Goal: Task Accomplishment & Management: Use online tool/utility

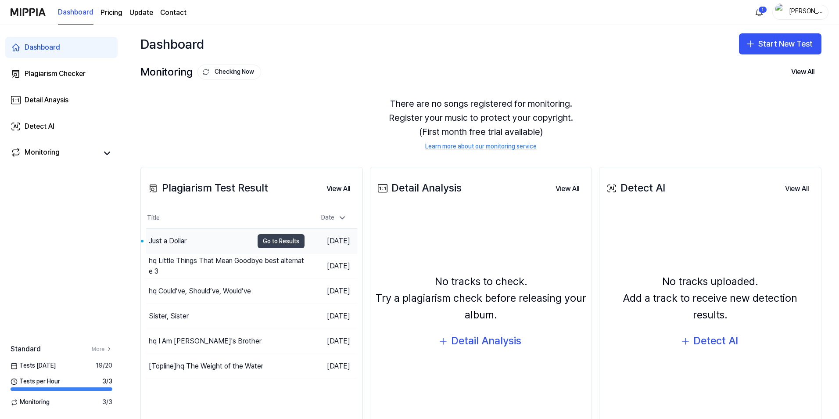
click at [269, 242] on button "Go to Results" at bounding box center [281, 241] width 47 height 14
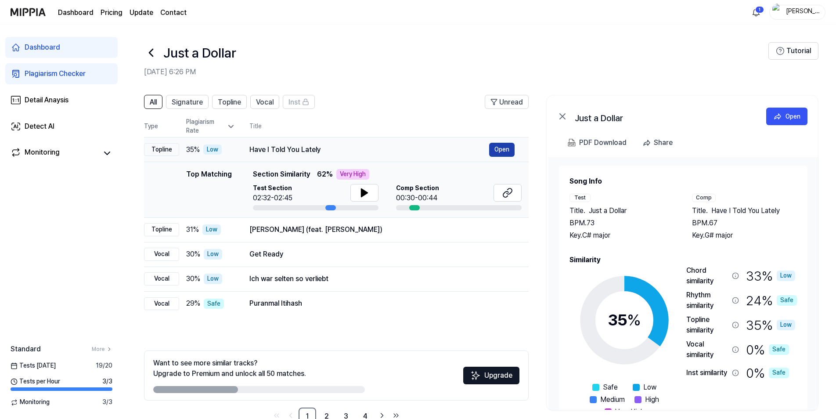
click at [509, 150] on button "Open" at bounding box center [501, 150] width 25 height 14
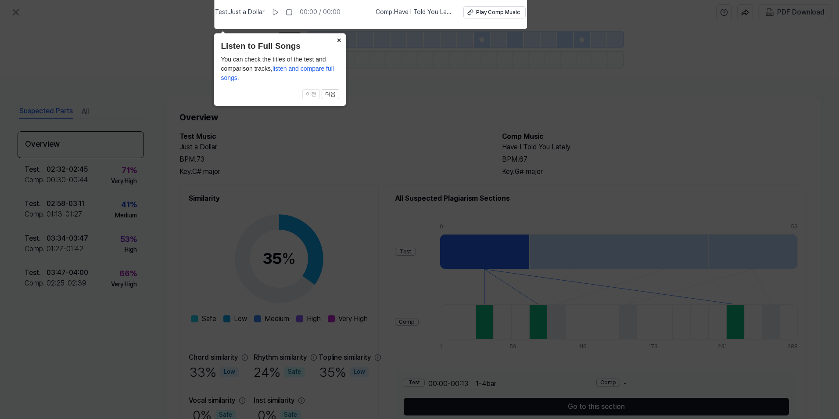
click at [341, 40] on button "×" at bounding box center [339, 39] width 14 height 12
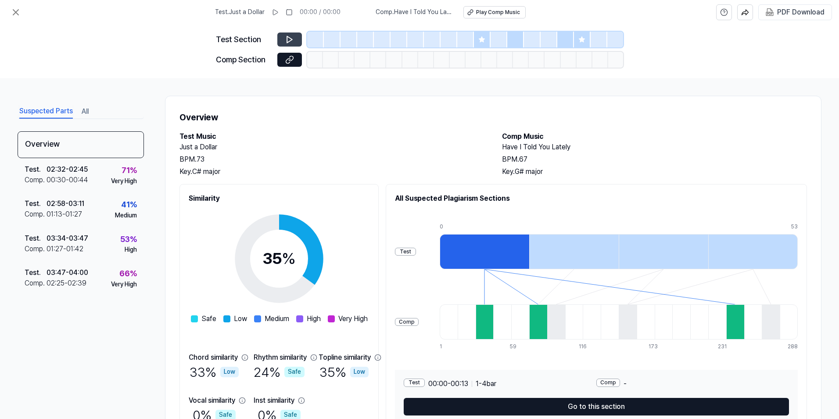
click at [289, 42] on icon at bounding box center [289, 39] width 5 height 7
click at [495, 14] on div "Play Comp Music" at bounding box center [498, 12] width 44 height 7
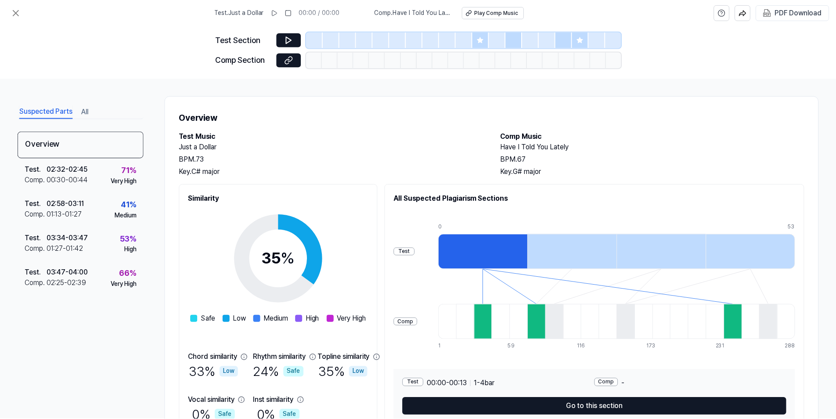
scroll to position [47, 0]
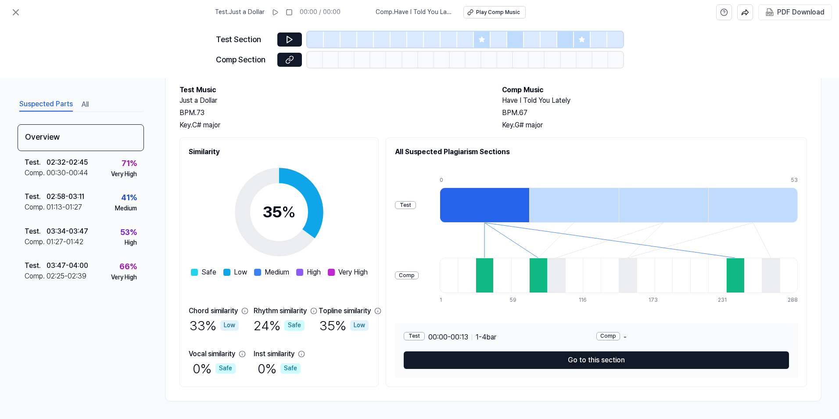
click at [84, 104] on button "All" at bounding box center [85, 104] width 7 height 14
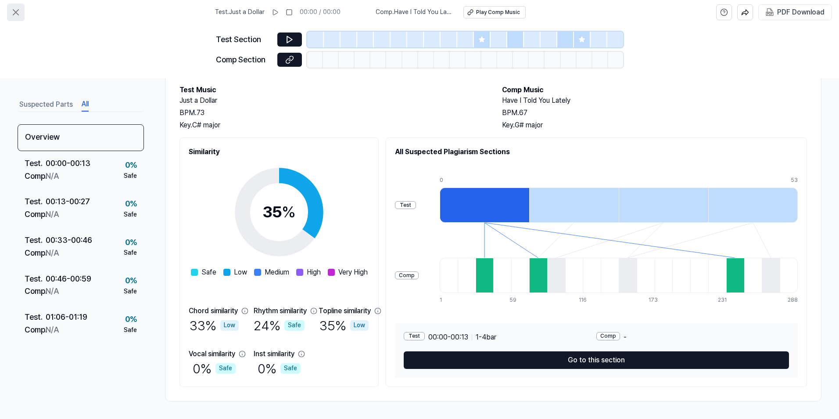
click at [15, 9] on icon at bounding box center [16, 12] width 11 height 11
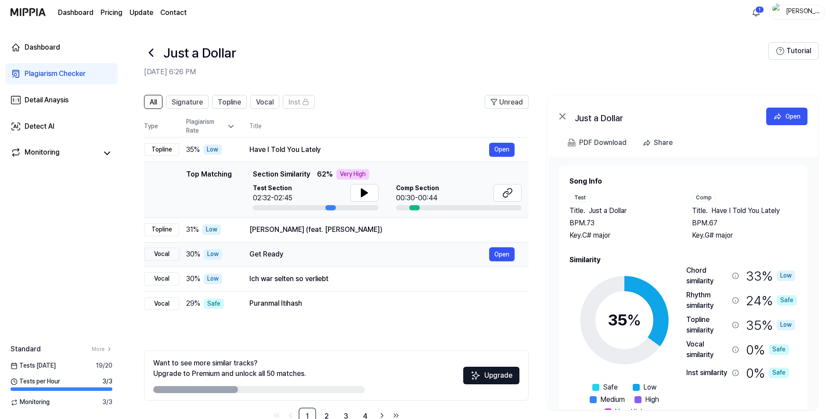
scroll to position [24, 0]
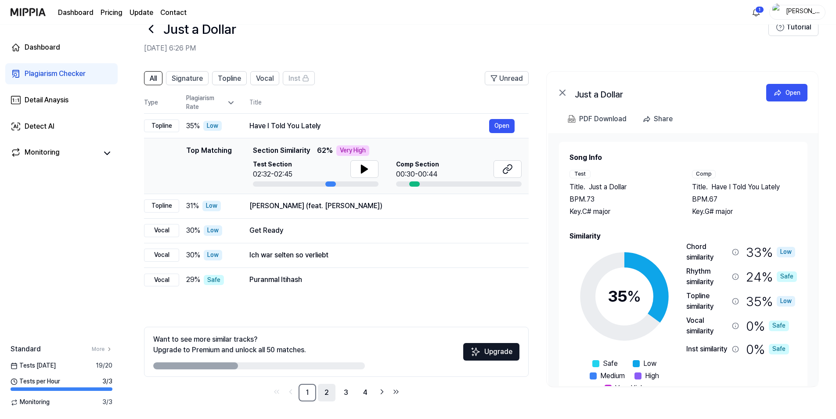
click at [331, 395] on link "2" at bounding box center [327, 393] width 18 height 18
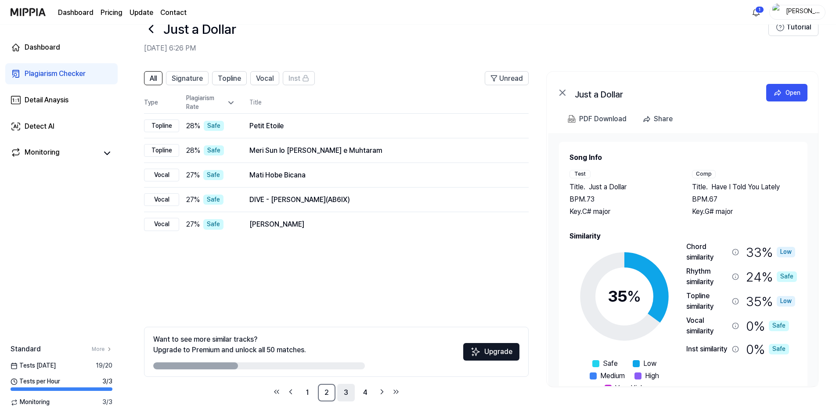
click at [349, 395] on link "3" at bounding box center [346, 393] width 18 height 18
click at [366, 393] on link "4" at bounding box center [365, 393] width 18 height 18
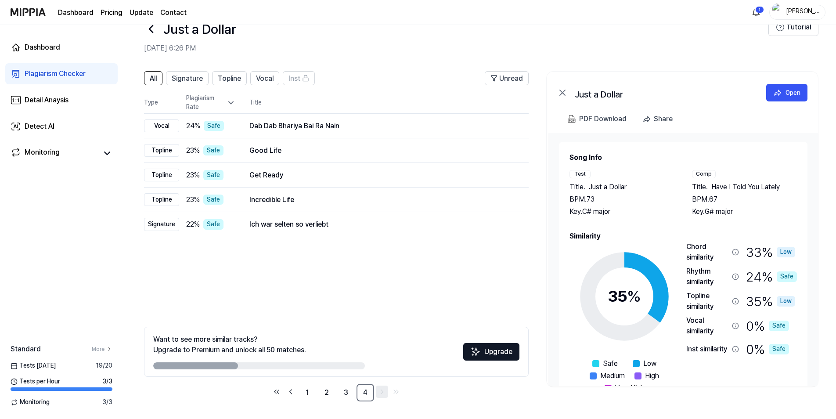
click at [381, 394] on icon "Go to next page" at bounding box center [381, 391] width 9 height 11
click at [35, 74] on div "Plagiarism Checker" at bounding box center [55, 73] width 61 height 11
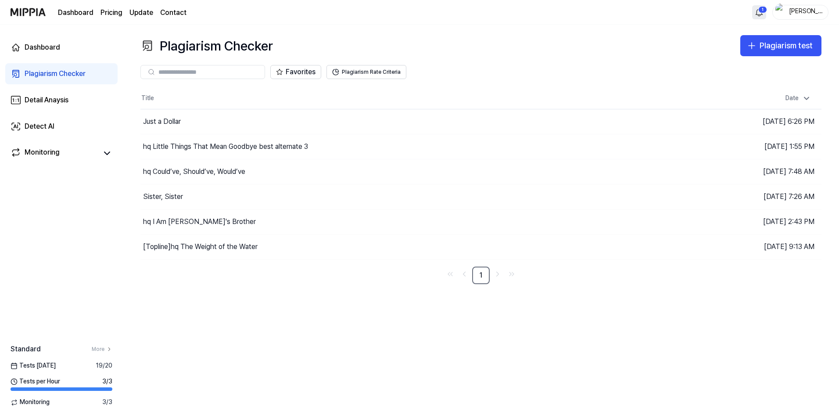
click at [761, 9] on html "Dashboard Pricing Update Contact 1 todd Dashboard Plagiarism Checker Detail Ana…" at bounding box center [419, 209] width 839 height 419
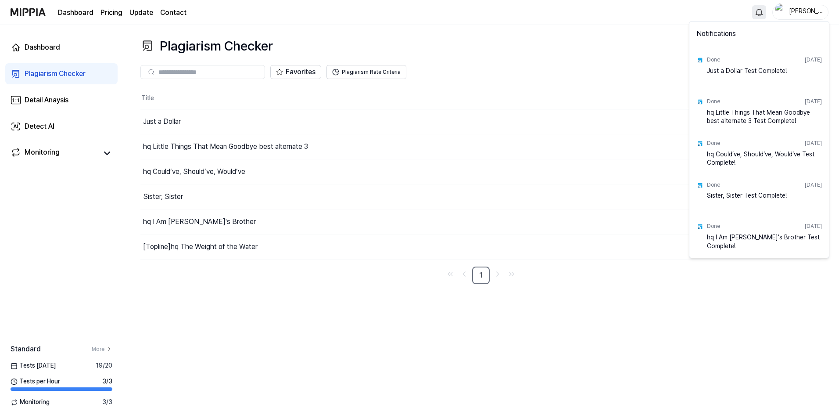
click at [651, 48] on html "Dashboard Pricing Update Contact todd Dashboard Plagiarism Checker Detail Anays…" at bounding box center [419, 209] width 839 height 419
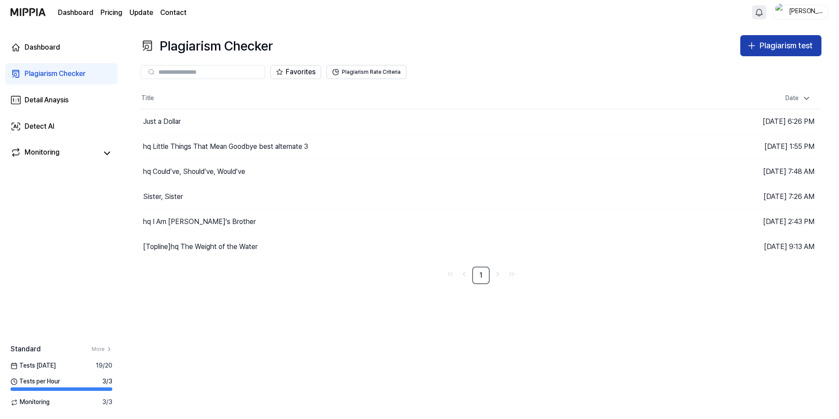
click at [771, 41] on div "Plagiarism test" at bounding box center [786, 46] width 53 height 13
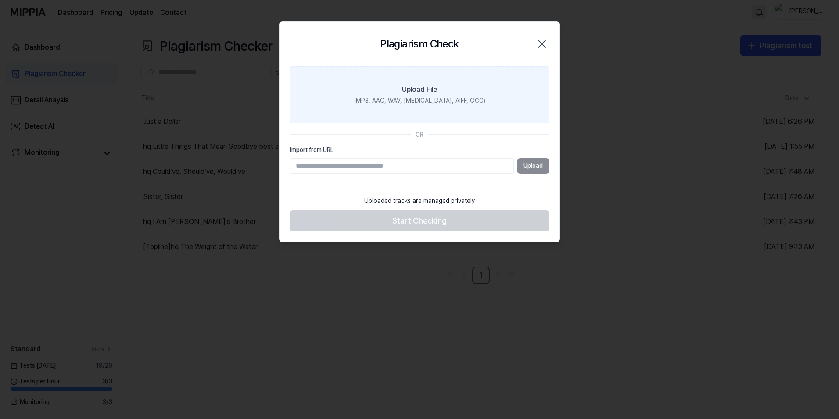
click at [410, 101] on div "(MP3, AAC, WAV, FLAC, AIFF, OGG)" at bounding box center [419, 101] width 131 height 9
click at [0, 0] on input "Upload File (MP3, AAC, WAV, FLAC, AIFF, OGG)" at bounding box center [0, 0] width 0 height 0
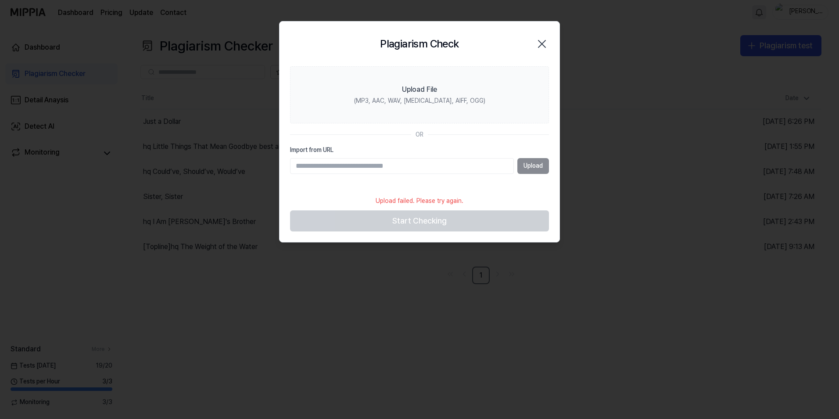
click at [541, 44] on icon "button" at bounding box center [542, 44] width 14 height 14
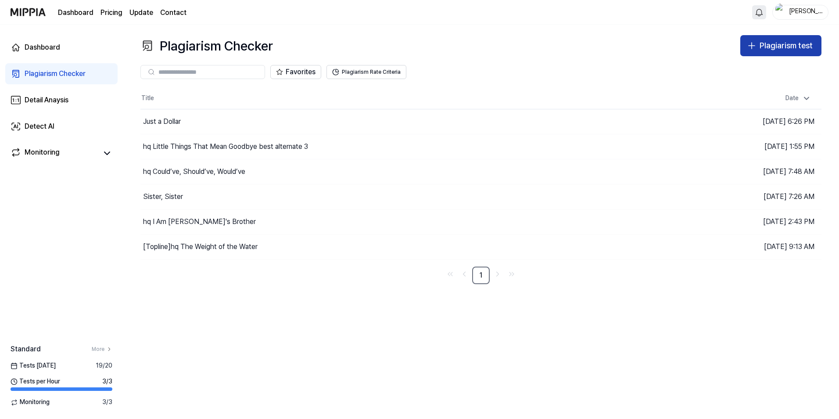
click at [789, 46] on div "Plagiarism test" at bounding box center [786, 46] width 53 height 13
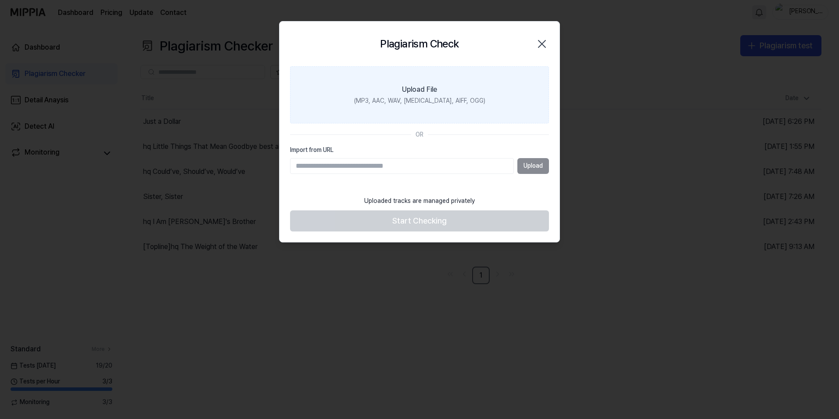
click at [433, 94] on div "Upload File" at bounding box center [419, 89] width 35 height 11
click at [0, 0] on input "Upload File (MP3, AAC, WAV, FLAC, AIFF, OGG)" at bounding box center [0, 0] width 0 height 0
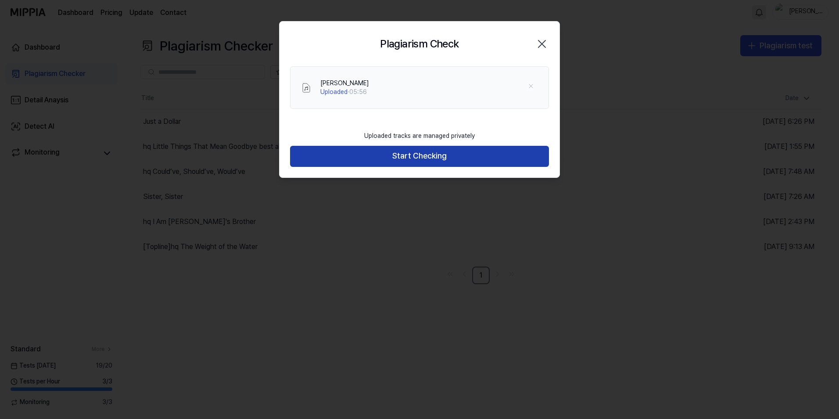
click at [399, 157] on button "Start Checking" at bounding box center [419, 156] width 259 height 21
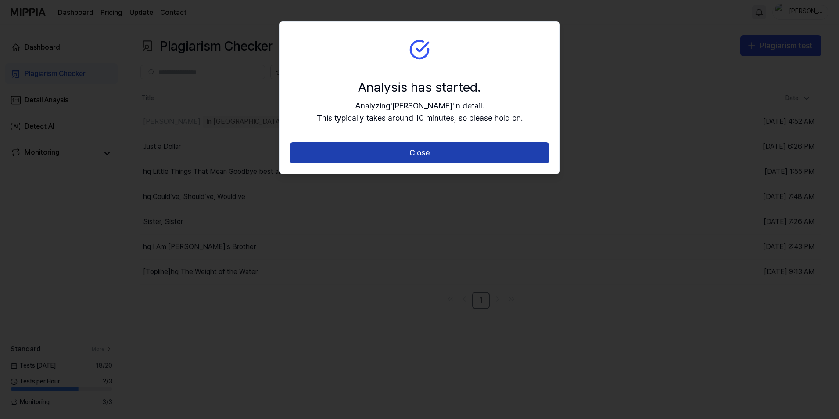
click at [471, 148] on button "Close" at bounding box center [419, 152] width 259 height 21
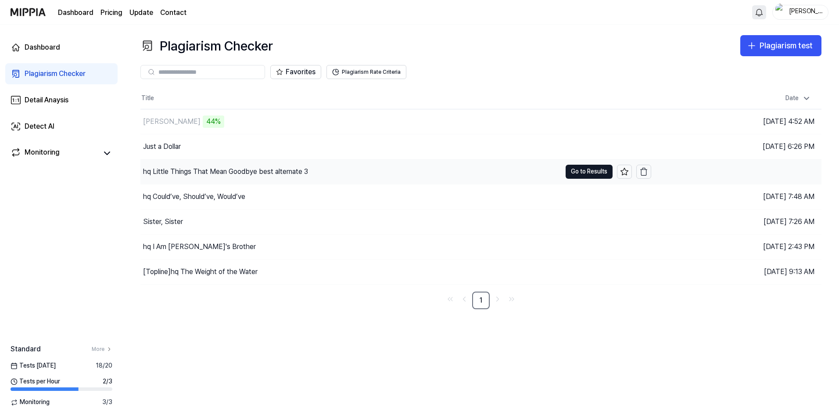
click at [277, 177] on div "hq Little Things That Mean Goodbye best alternate 3" at bounding box center [350, 171] width 421 height 25
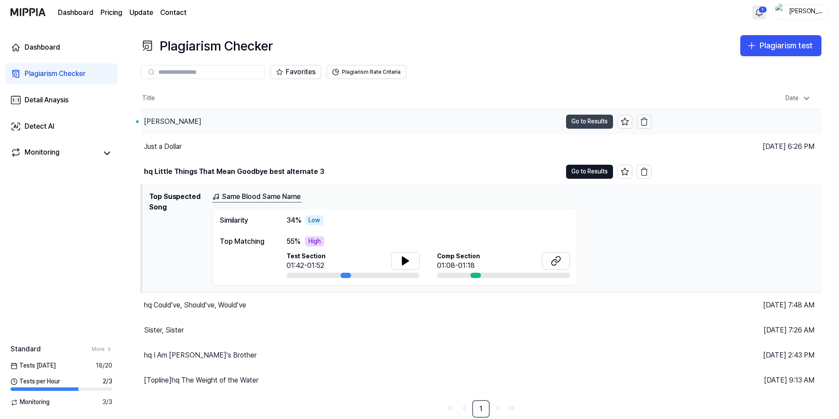
click at [581, 122] on button "Go to Results" at bounding box center [589, 122] width 47 height 14
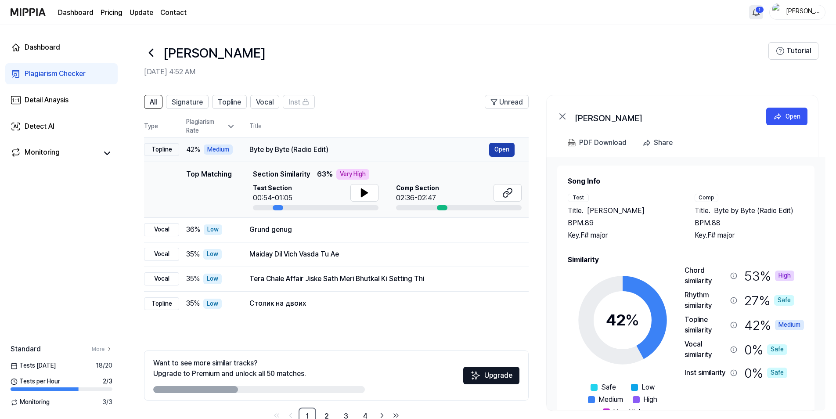
click at [503, 151] on button "Open" at bounding box center [501, 150] width 25 height 14
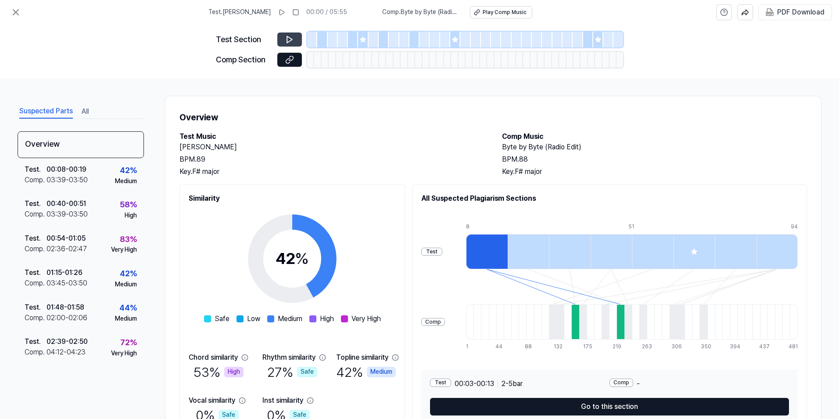
click at [291, 40] on icon at bounding box center [289, 39] width 5 height 7
click at [289, 60] on icon at bounding box center [291, 58] width 4 height 5
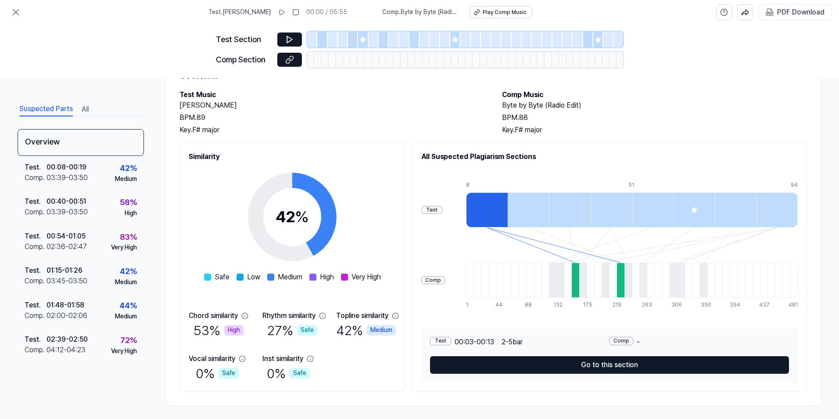
scroll to position [47, 0]
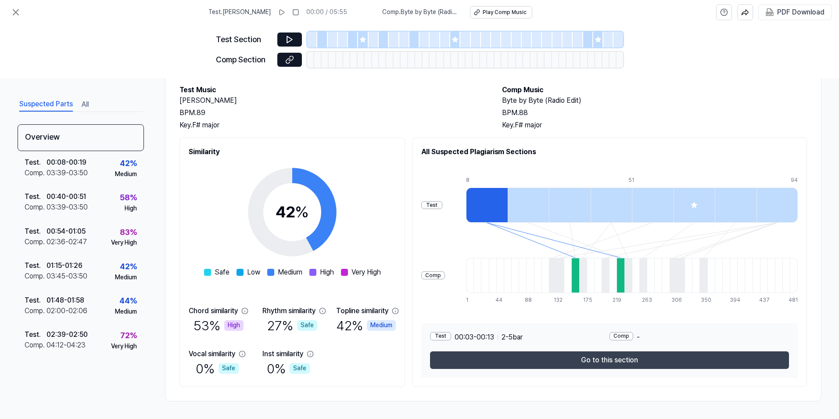
click at [609, 361] on button "Go to this section" at bounding box center [609, 360] width 359 height 18
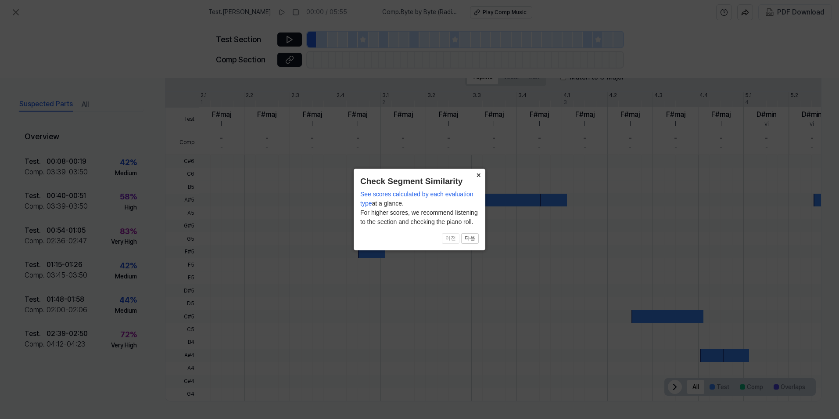
click at [478, 174] on button "×" at bounding box center [478, 175] width 14 height 12
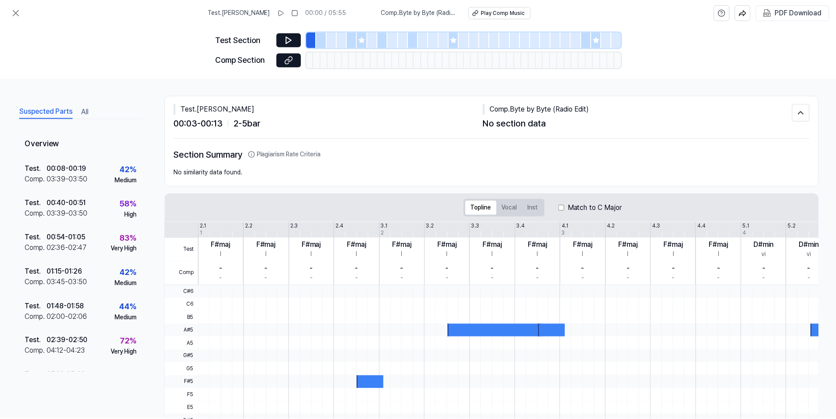
scroll to position [0, 0]
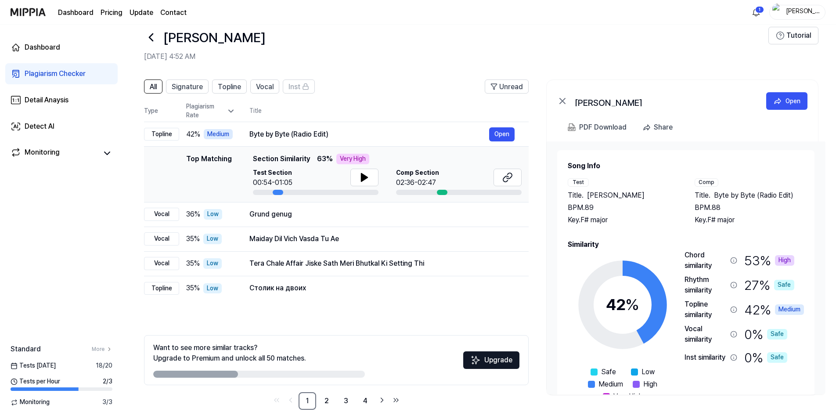
scroll to position [24, 0]
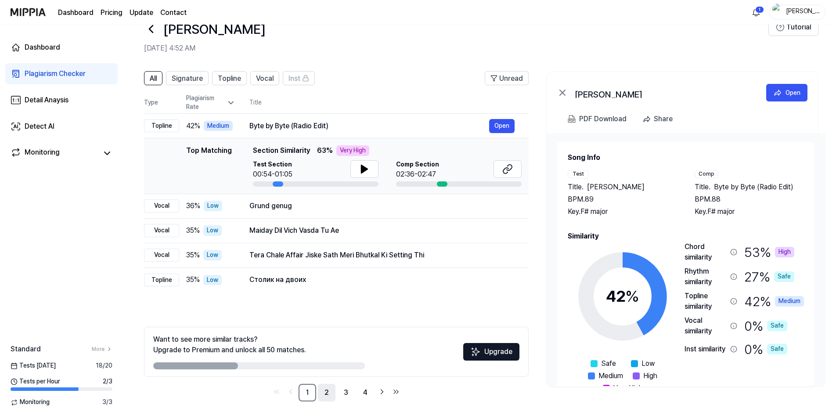
click at [331, 395] on link "2" at bounding box center [327, 393] width 18 height 18
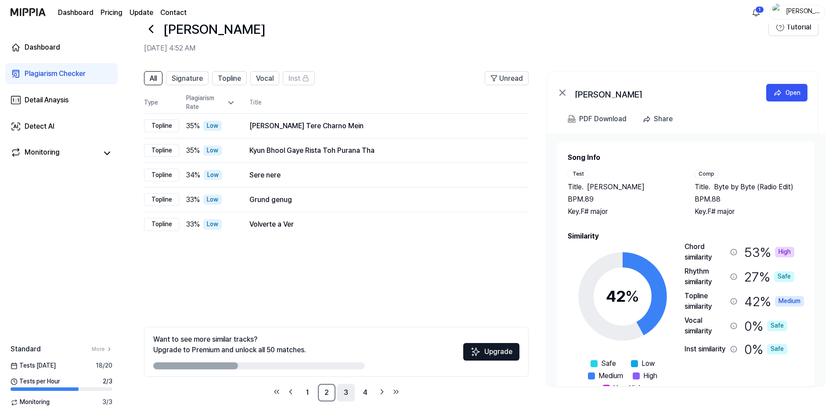
click at [353, 394] on link "3" at bounding box center [346, 393] width 18 height 18
click at [368, 395] on link "4" at bounding box center [365, 393] width 18 height 18
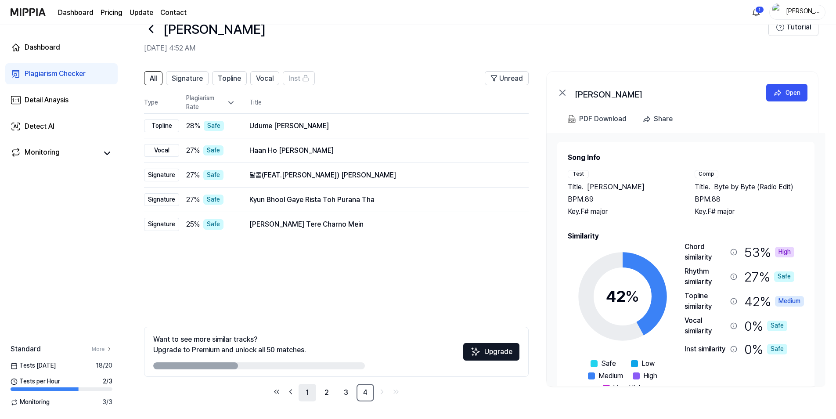
click at [306, 397] on link "1" at bounding box center [307, 393] width 18 height 18
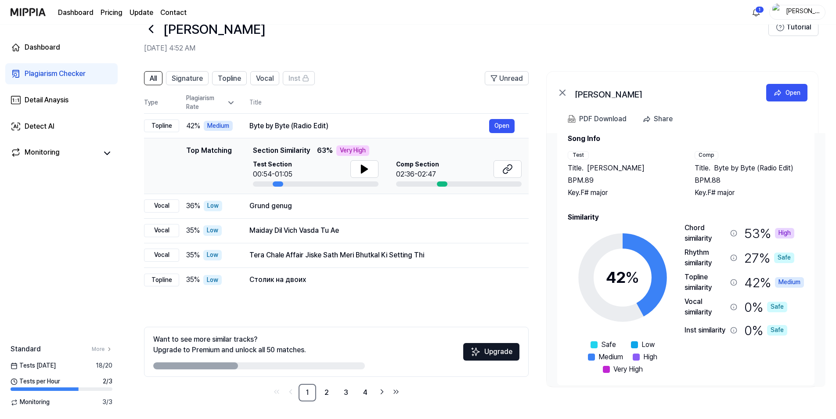
scroll to position [27, 0]
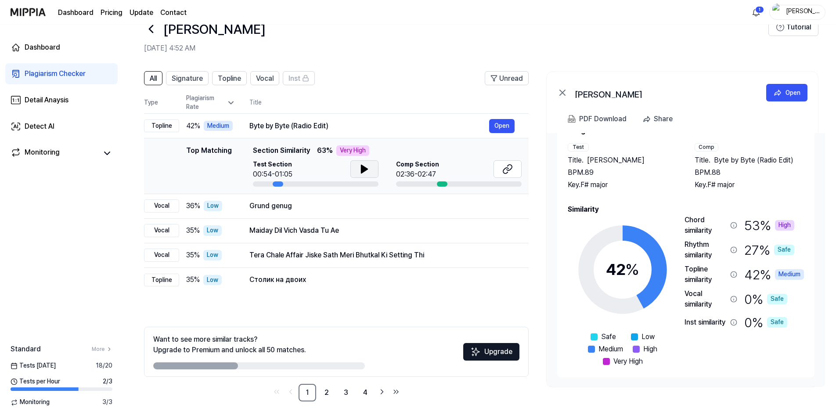
click at [364, 170] on icon at bounding box center [364, 169] width 6 height 8
click at [359, 172] on icon at bounding box center [364, 169] width 11 height 11
click at [509, 169] on icon at bounding box center [507, 169] width 11 height 11
